Goal: Information Seeking & Learning: Learn about a topic

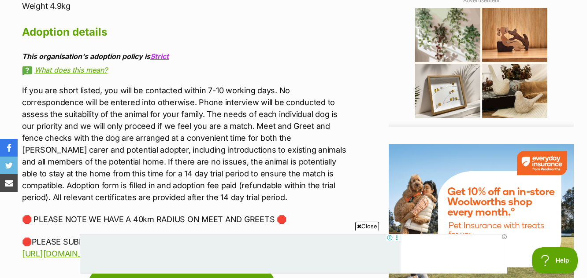
click at [369, 227] on span "Close" at bounding box center [367, 226] width 24 height 9
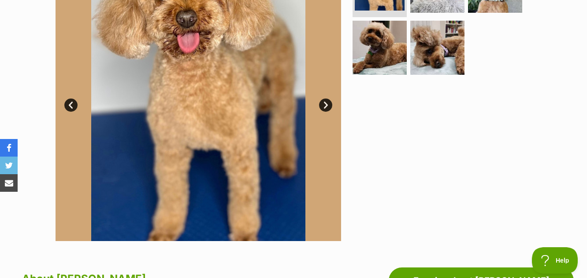
scroll to position [176, 0]
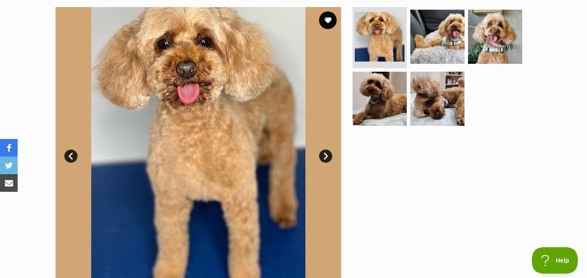
click at [325, 155] on link "Next" at bounding box center [325, 156] width 13 height 13
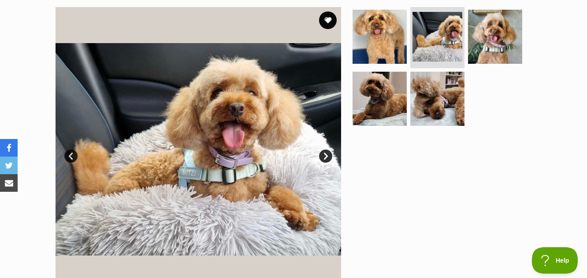
click at [326, 155] on link "Next" at bounding box center [325, 156] width 13 height 13
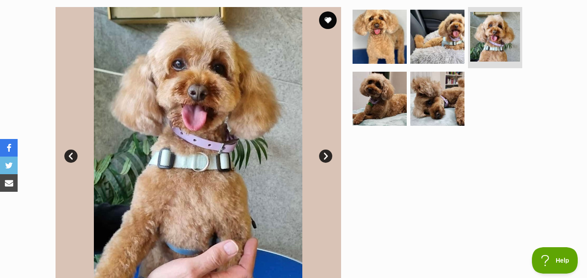
click at [326, 155] on link "Next" at bounding box center [325, 156] width 13 height 13
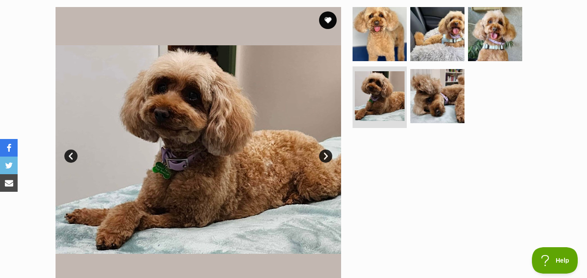
click at [326, 155] on link "Next" at bounding box center [325, 156] width 13 height 13
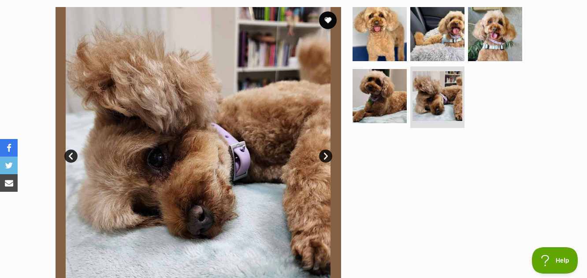
click at [326, 155] on link "Next" at bounding box center [325, 156] width 13 height 13
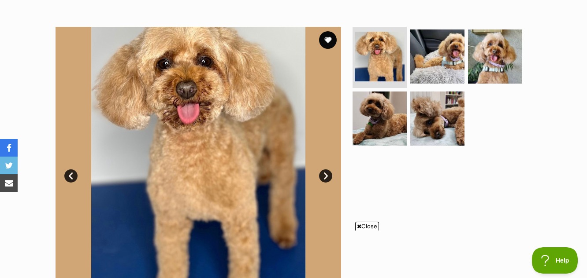
scroll to position [141, 0]
